Goal: Navigation & Orientation: Understand site structure

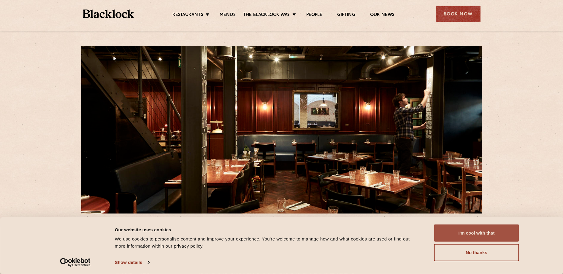
click at [468, 234] on button "I'm cool with that" at bounding box center [476, 233] width 85 height 17
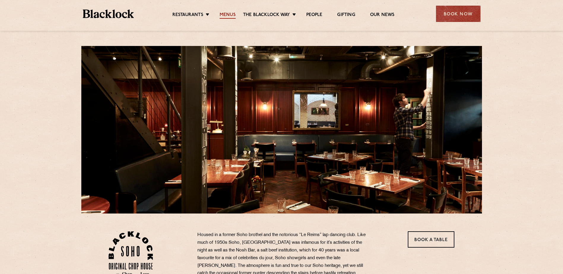
click at [226, 13] on link "Menus" at bounding box center [228, 15] width 16 height 7
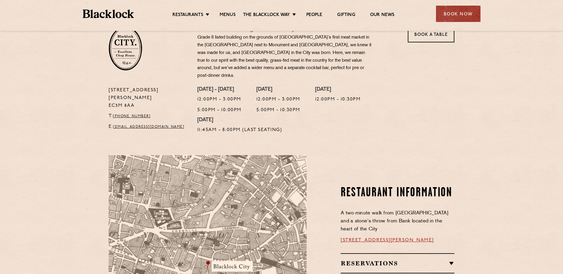
scroll to position [148, 0]
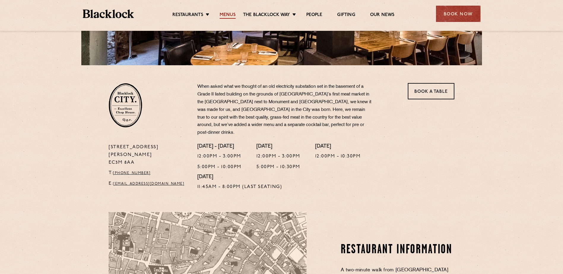
click at [226, 14] on link "Menus" at bounding box center [228, 15] width 16 height 7
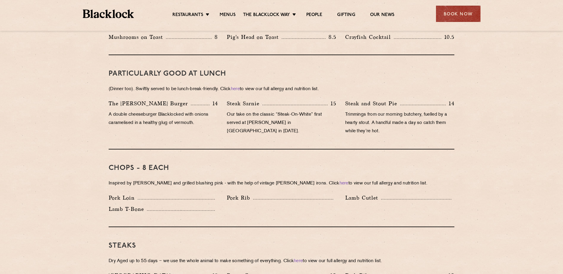
scroll to position [267, 0]
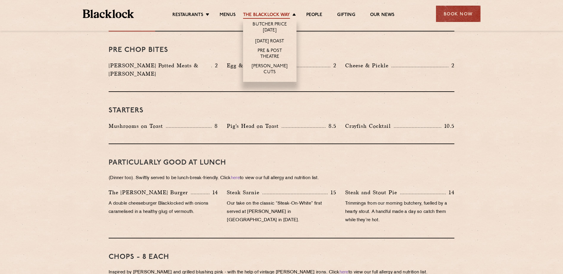
click at [277, 13] on link "The Blacklock Way" at bounding box center [266, 15] width 47 height 7
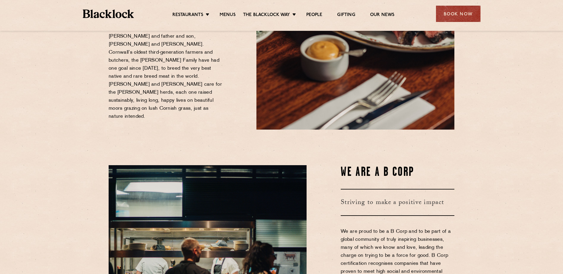
scroll to position [152, 0]
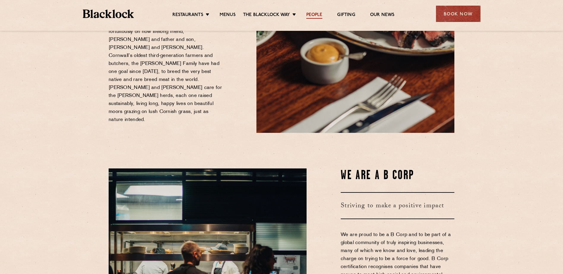
click at [318, 14] on link "People" at bounding box center [314, 15] width 16 height 7
